Goal: Complete application form

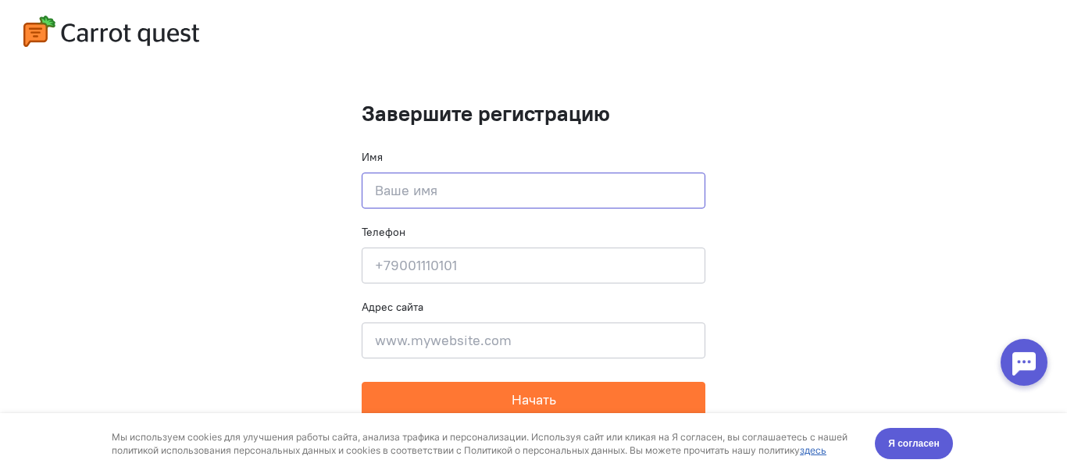
click at [516, 187] on input at bounding box center [534, 191] width 344 height 36
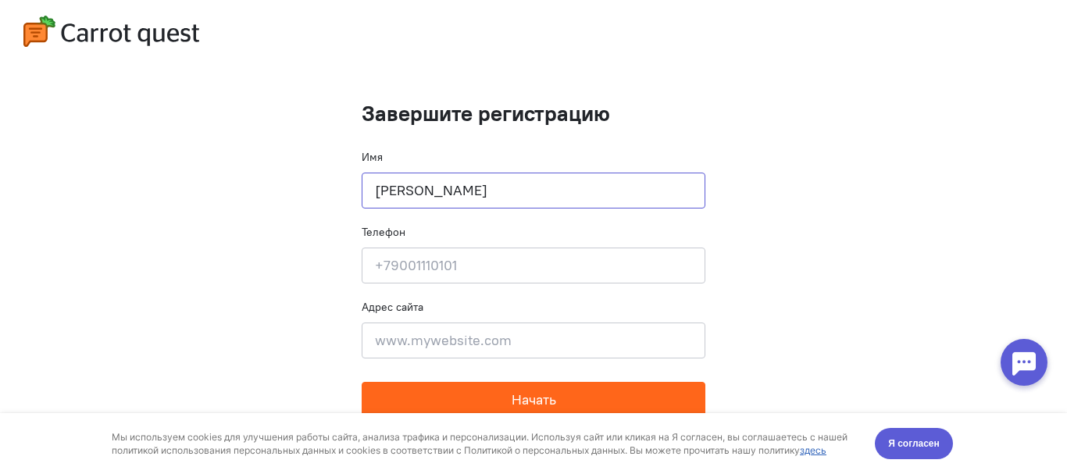
type input "[PERSON_NAME]"
click at [494, 400] on button "Начать" at bounding box center [534, 400] width 344 height 36
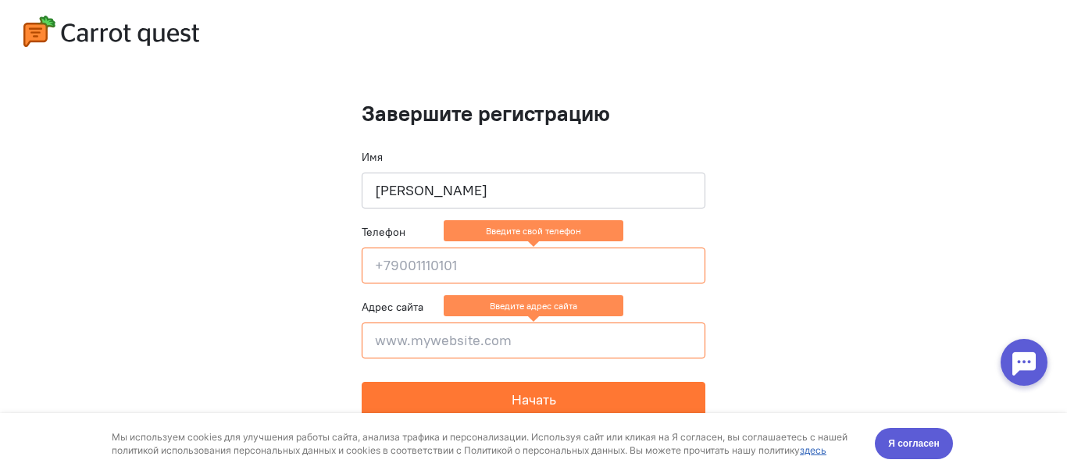
click at [426, 259] on input at bounding box center [534, 266] width 344 height 36
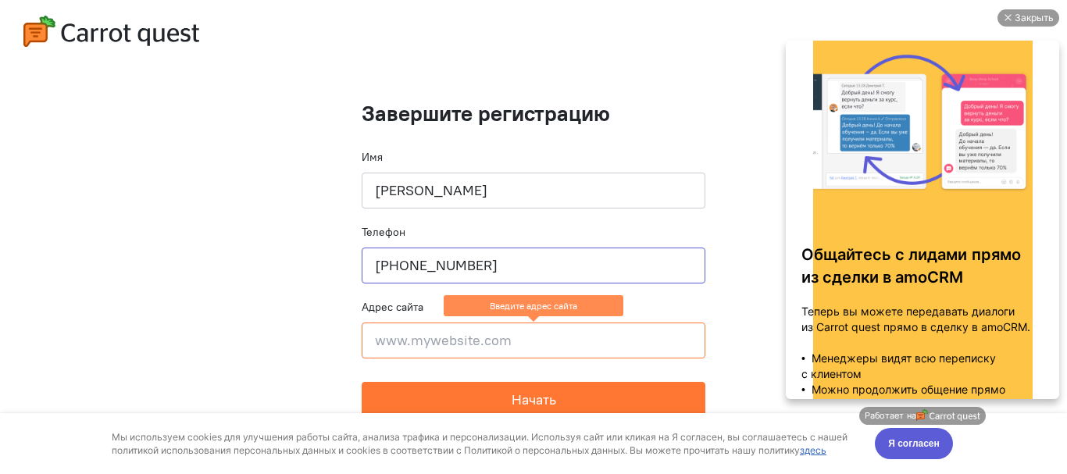
type input "[PHONE_NUMBER]"
click at [435, 333] on input at bounding box center [534, 340] width 344 height 36
click at [1037, 5] on div "Закрыть Общайтесь с лидами прямо из сделки в amoCRM Теперь вы можете передавать…" at bounding box center [922, 239] width 289 height 474
click at [1037, 16] on div "Закрыть" at bounding box center [1033, 17] width 39 height 17
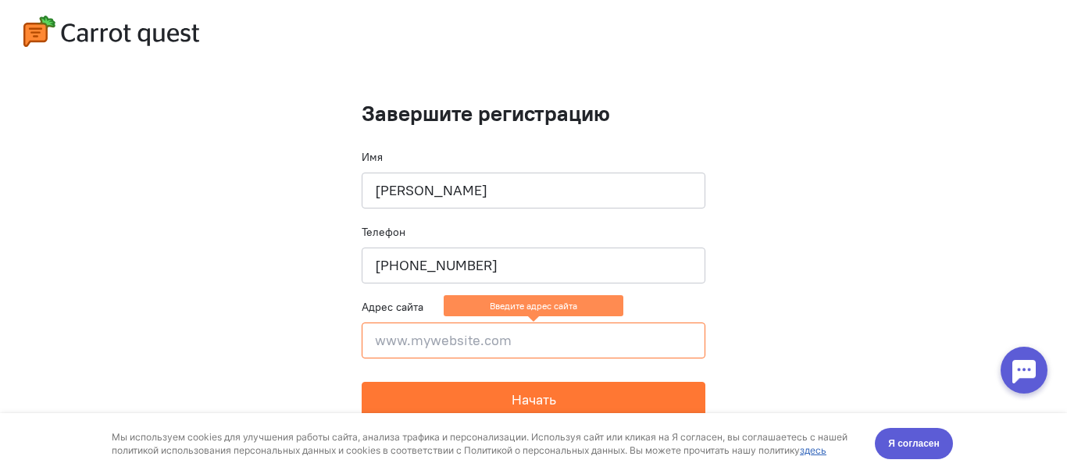
click at [517, 337] on input at bounding box center [534, 340] width 344 height 36
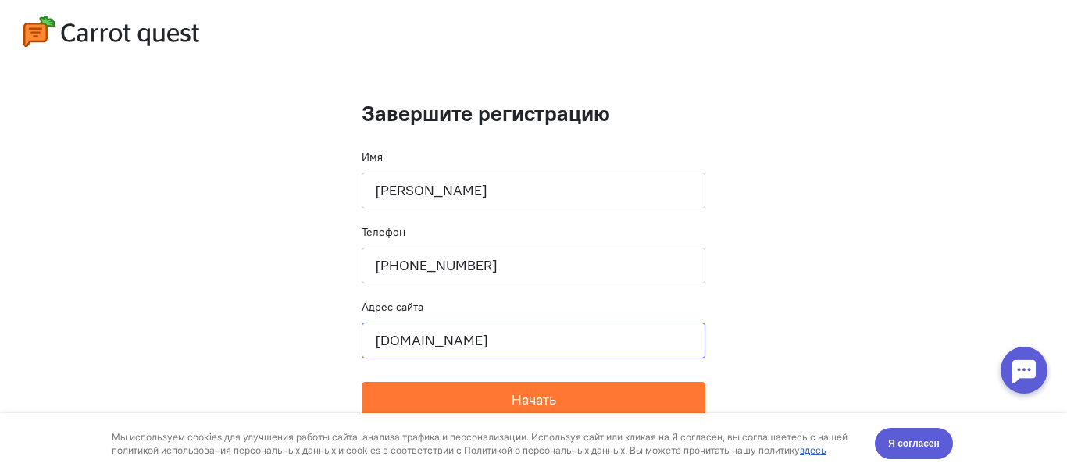
click at [422, 346] on input "[DOMAIN_NAME]" at bounding box center [534, 340] width 344 height 36
click at [410, 340] on input "[DOMAIN_NAME]" at bounding box center [534, 340] width 344 height 36
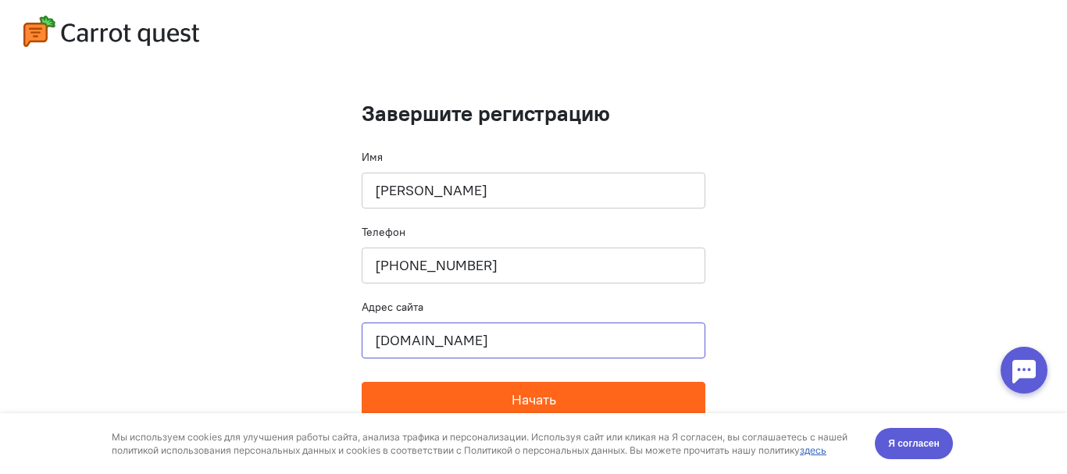
type input "[DOMAIN_NAME]"
click at [443, 389] on button "Начать" at bounding box center [534, 400] width 344 height 36
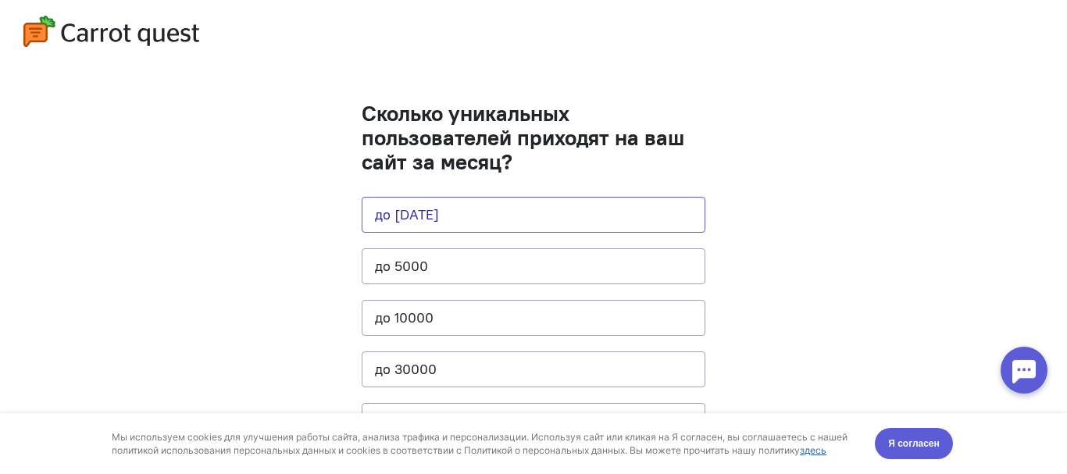
click at [454, 216] on button "до [DATE]" at bounding box center [534, 215] width 344 height 36
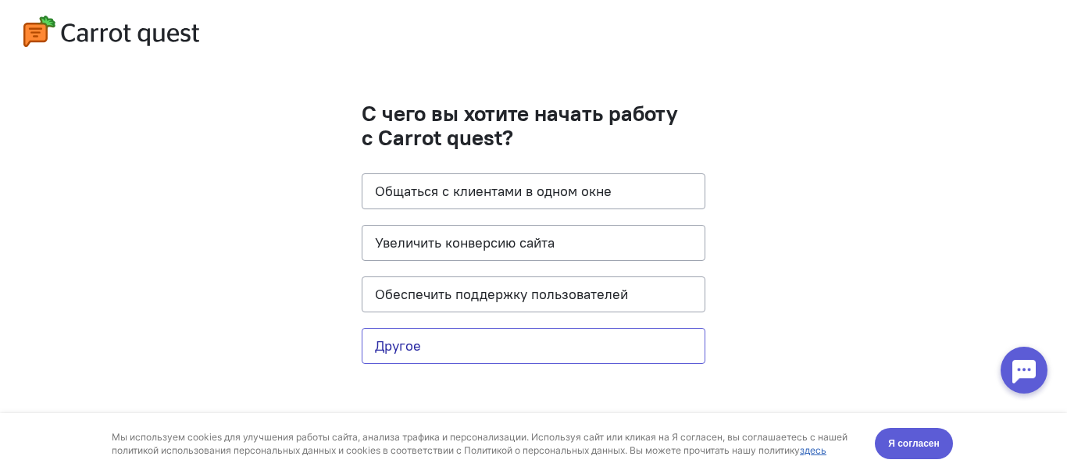
click at [397, 355] on button "Другое" at bounding box center [534, 346] width 344 height 36
